Goal: Task Accomplishment & Management: Complete application form

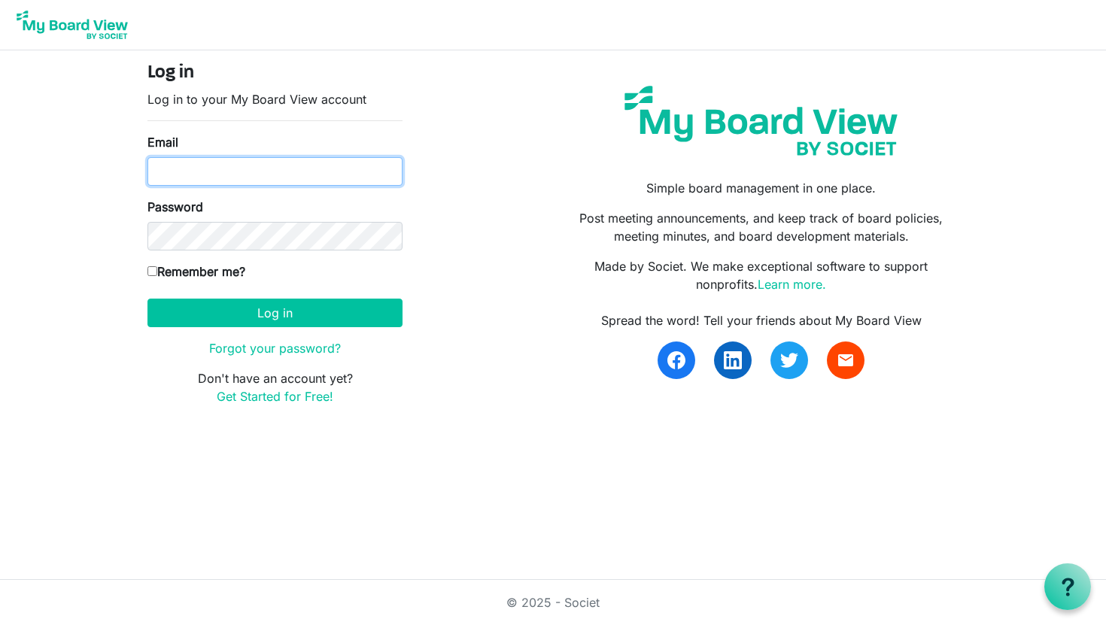
click at [309, 174] on input "Email" at bounding box center [275, 171] width 255 height 29
type input "[EMAIL_ADDRESS][DOMAIN_NAME]"
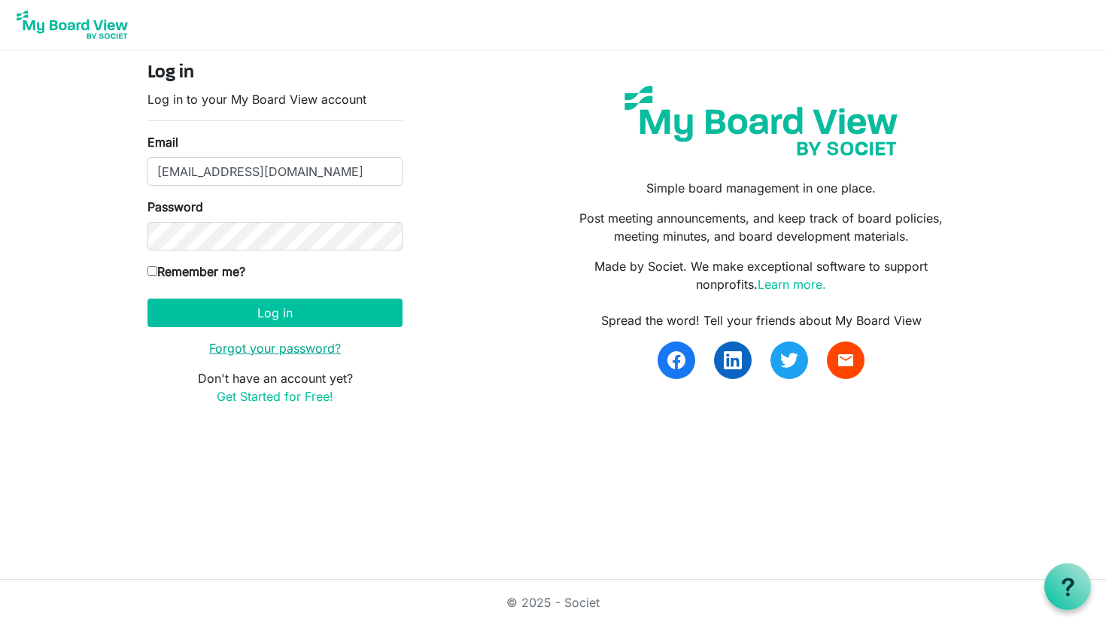
click at [275, 352] on link "Forgot your password?" at bounding box center [275, 348] width 132 height 15
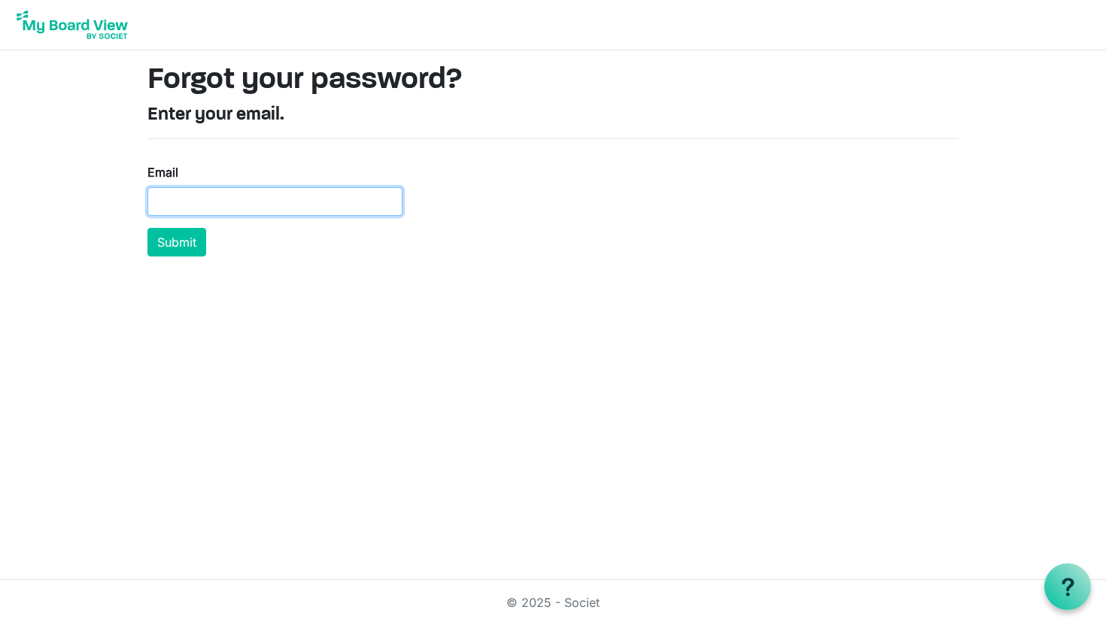
click at [310, 197] on input "Email" at bounding box center [275, 201] width 255 height 29
type input "[EMAIL_ADDRESS][DOMAIN_NAME]"
click at [148, 228] on button "Submit" at bounding box center [177, 242] width 59 height 29
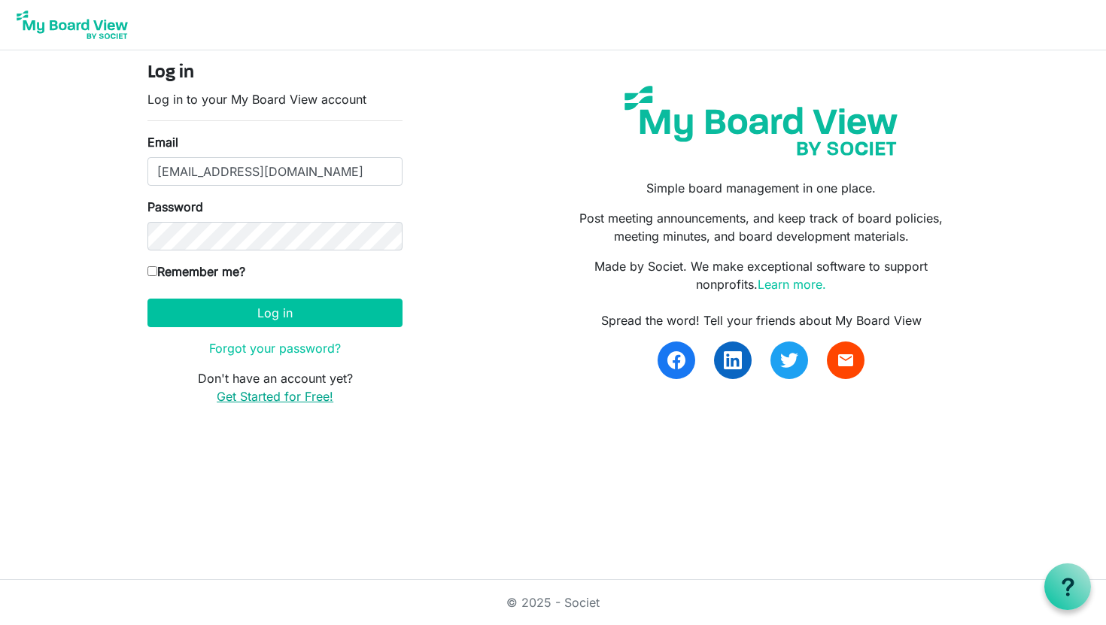
click at [291, 402] on link "Get Started for Free!" at bounding box center [275, 396] width 117 height 15
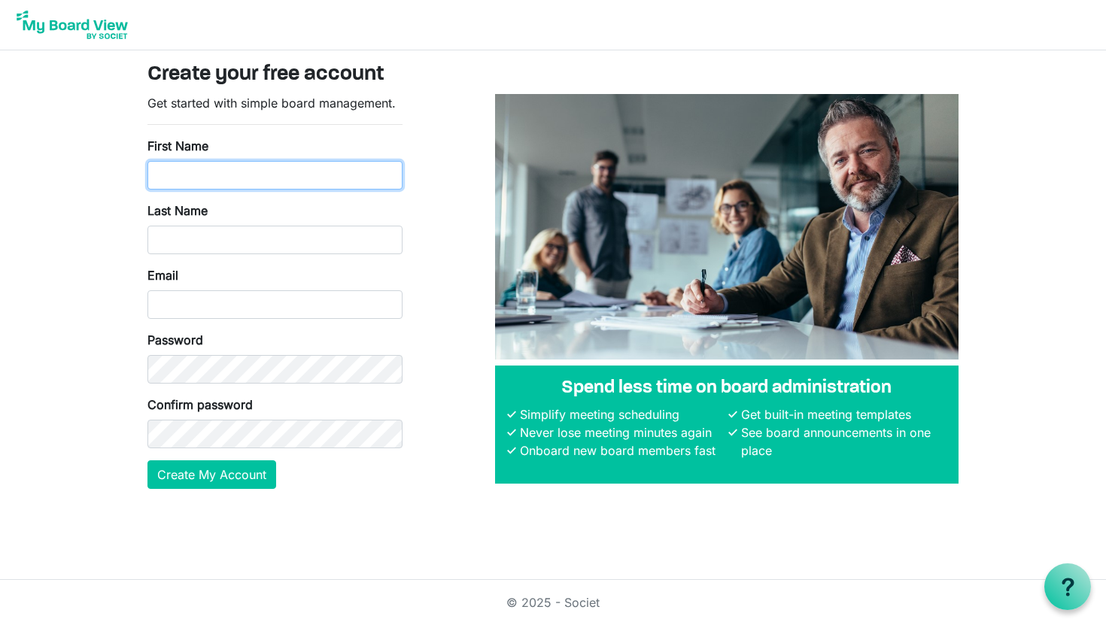
click at [284, 178] on input "First Name" at bounding box center [275, 175] width 255 height 29
type input "[GEOGRAPHIC_DATA]"
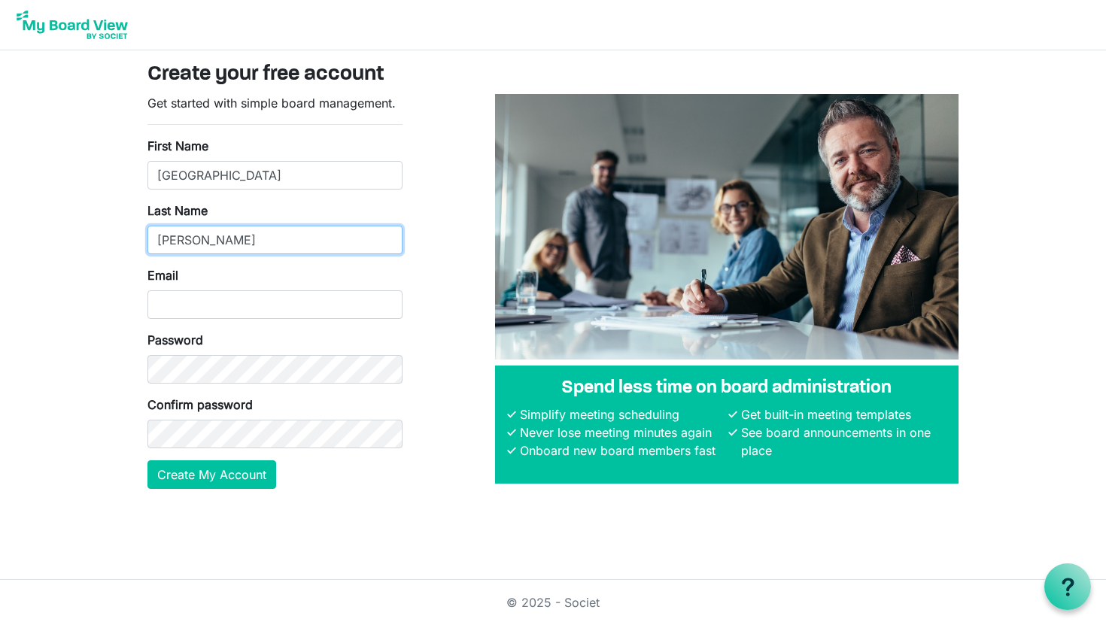
type input "[PERSON_NAME]"
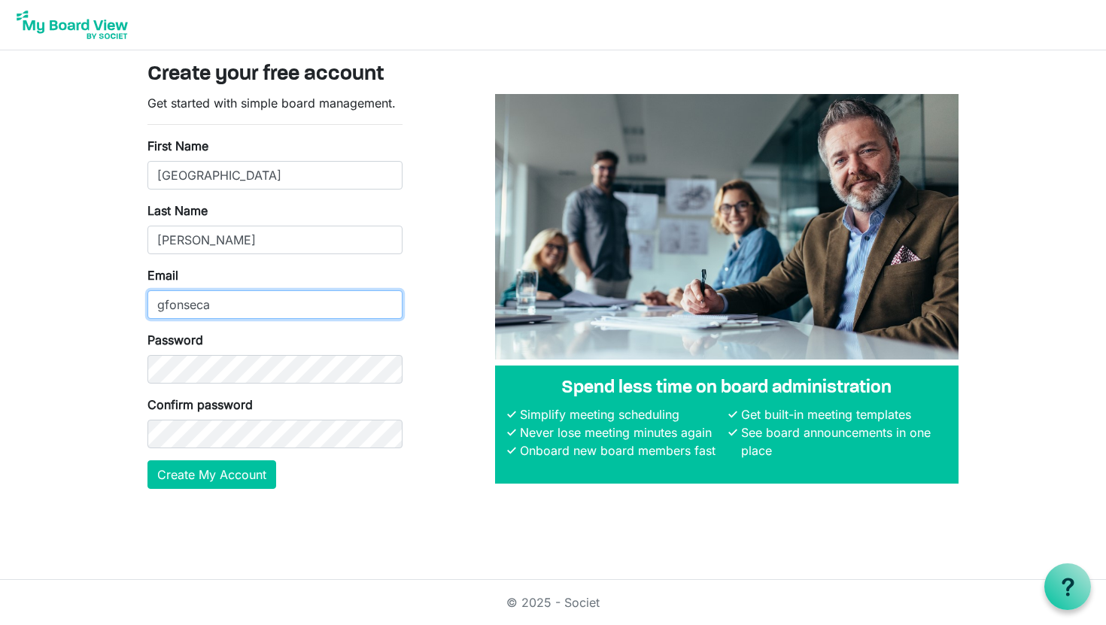
type input "[EMAIL_ADDRESS][DOMAIN_NAME]"
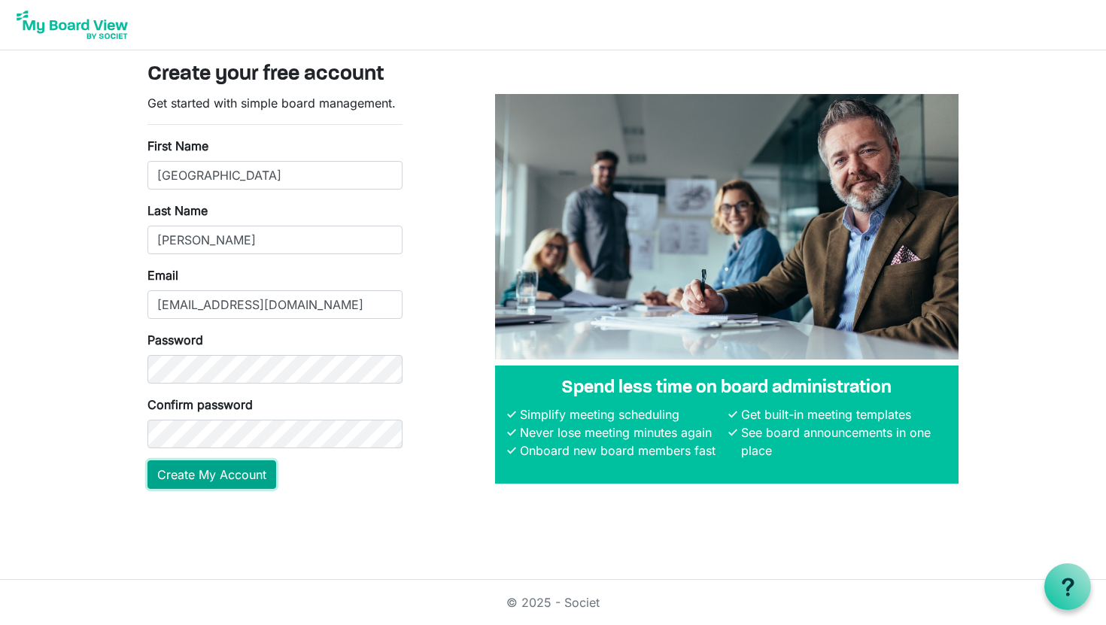
click at [236, 470] on button "Create My Account" at bounding box center [212, 475] width 129 height 29
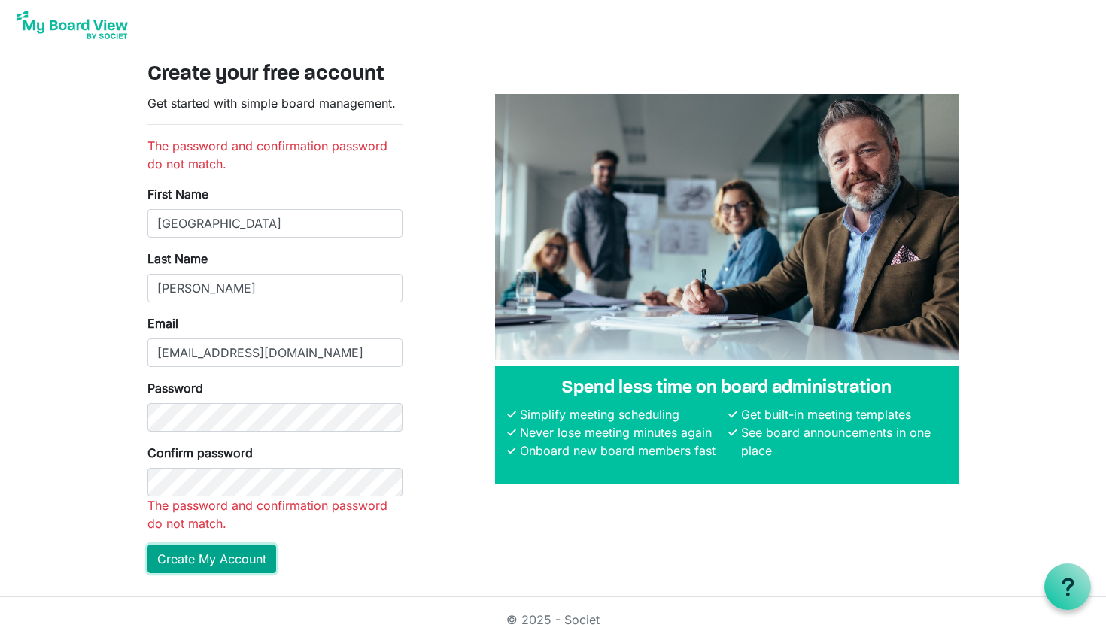
click at [231, 565] on html "Create your free account Get started with simple board management. The password…" at bounding box center [553, 321] width 1106 height 643
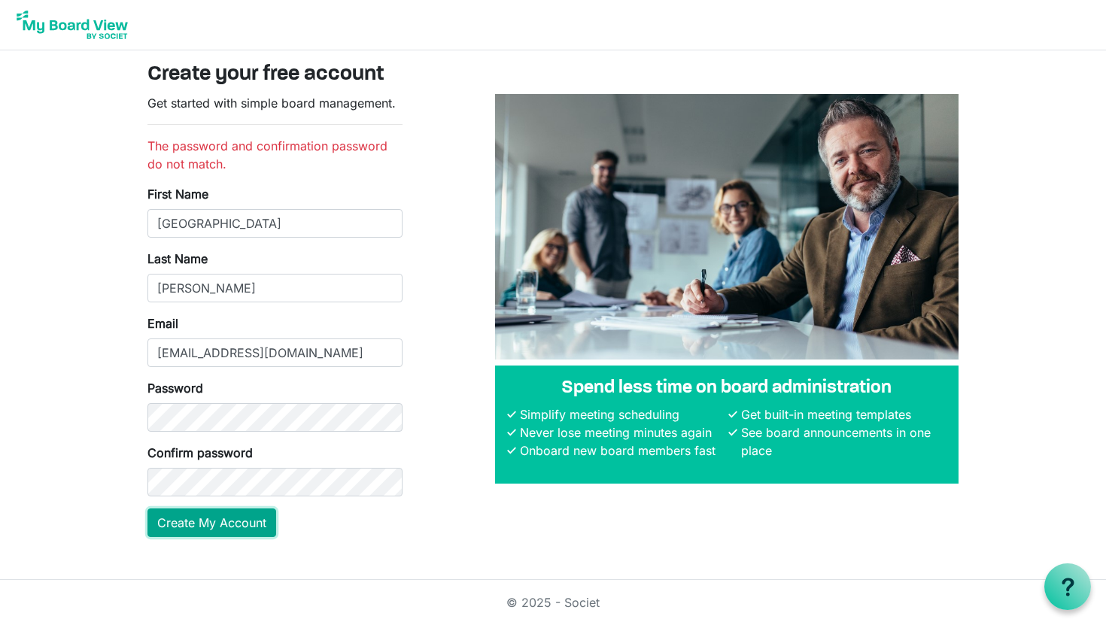
click at [236, 534] on button "Create My Account" at bounding box center [212, 523] width 129 height 29
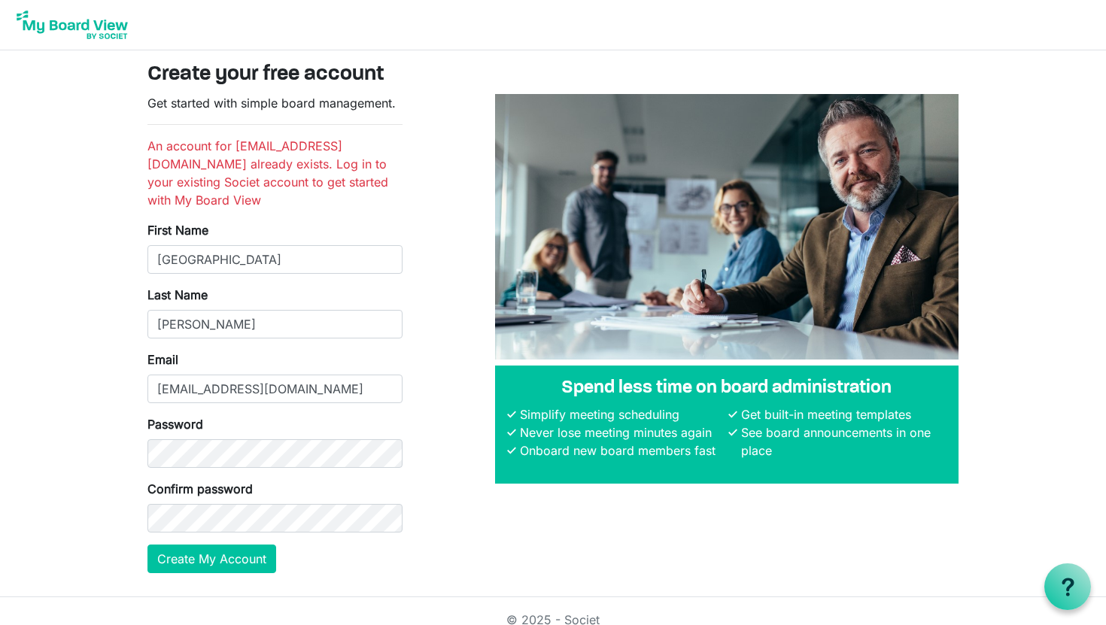
click at [123, 29] on img at bounding box center [72, 25] width 120 height 38
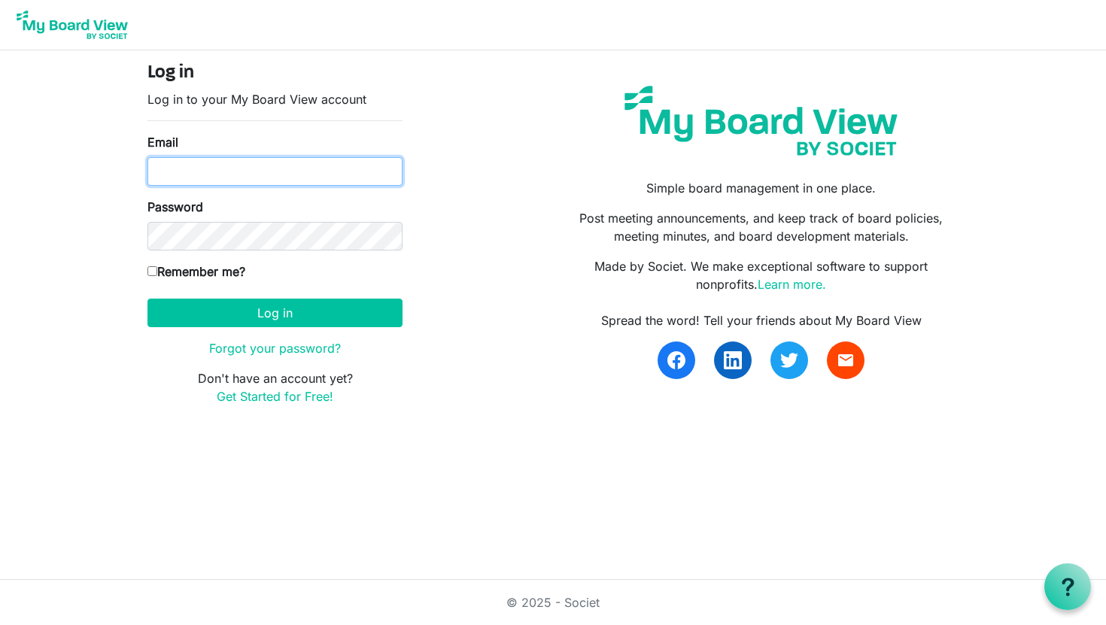
click at [261, 168] on input "Email" at bounding box center [275, 171] width 255 height 29
type input "[EMAIL_ADDRESS][DOMAIN_NAME]"
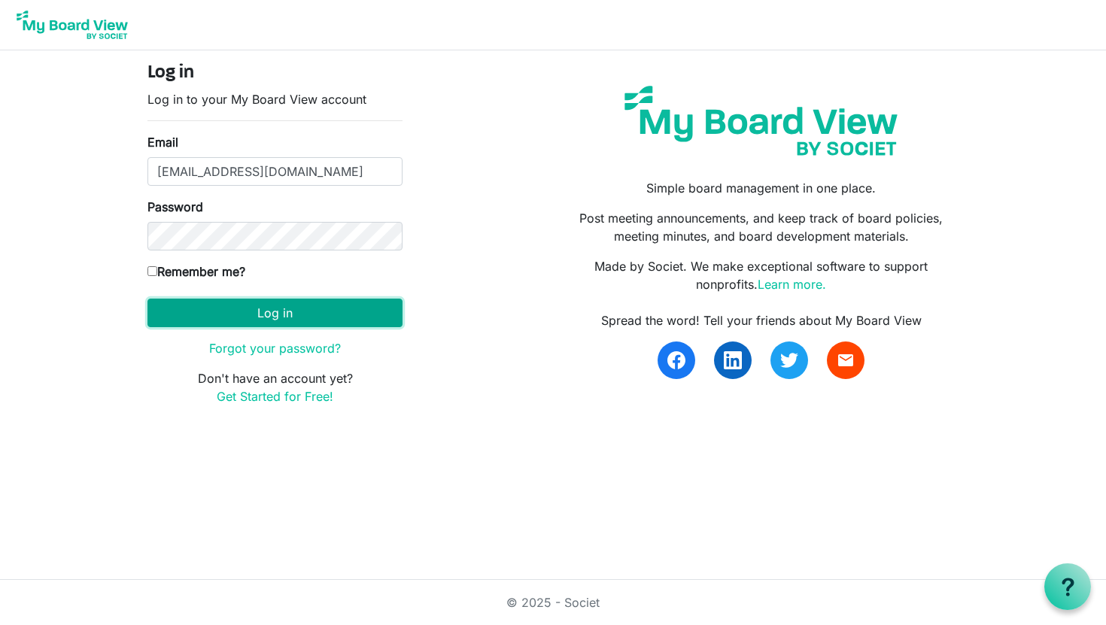
click at [264, 321] on button "Log in" at bounding box center [275, 313] width 255 height 29
